Goal: Find specific page/section: Find specific page/section

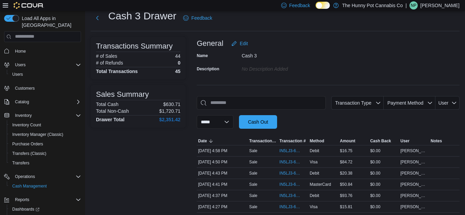
scroll to position [21, 0]
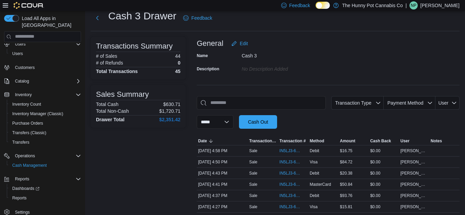
click at [2, 100] on div "Load All Apps in [GEOGRAPHIC_DATA] Home Users Users Customers Catalog Inventory…" at bounding box center [42, 124] width 82 height 225
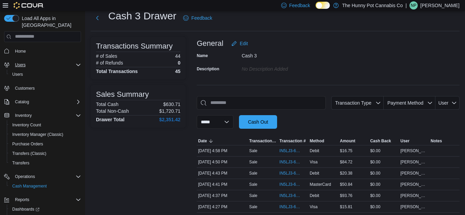
scroll to position [0, 0]
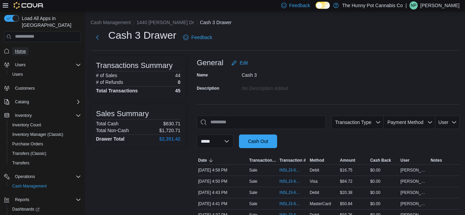
click at [22, 49] on span "Home" at bounding box center [20, 51] width 11 height 5
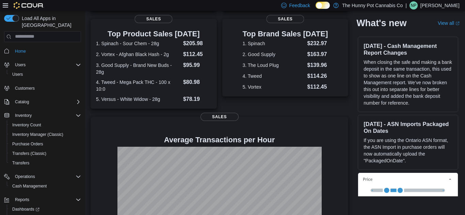
scroll to position [134, 0]
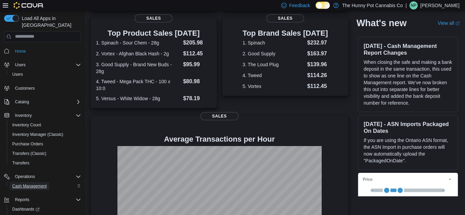
click at [32, 184] on span "Cash Management" at bounding box center [29, 186] width 34 height 5
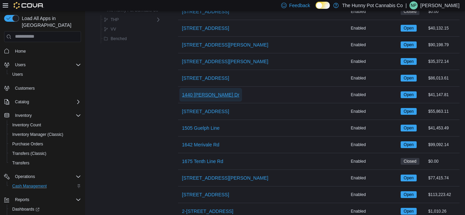
click at [205, 99] on span "1440 [PERSON_NAME] Dr" at bounding box center [210, 95] width 57 height 14
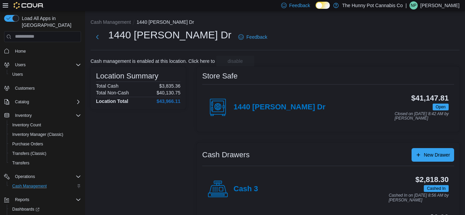
scroll to position [118, 0]
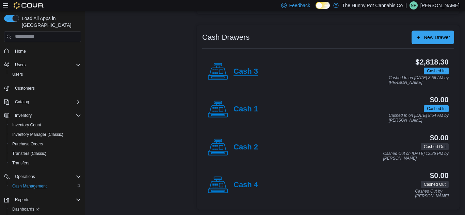
click at [249, 71] on h4 "Cash 3" at bounding box center [245, 71] width 24 height 9
